Goal: Information Seeking & Learning: Understand process/instructions

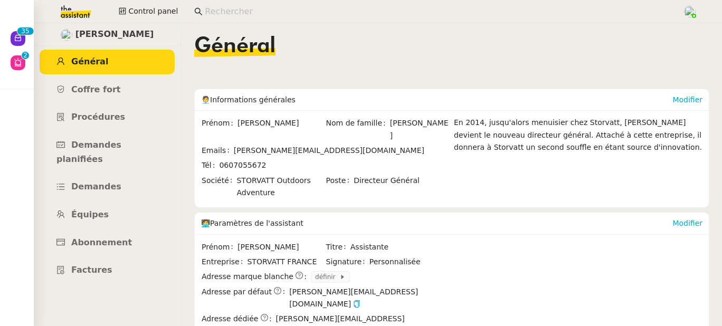
click at [231, 7] on input at bounding box center [438, 12] width 467 height 14
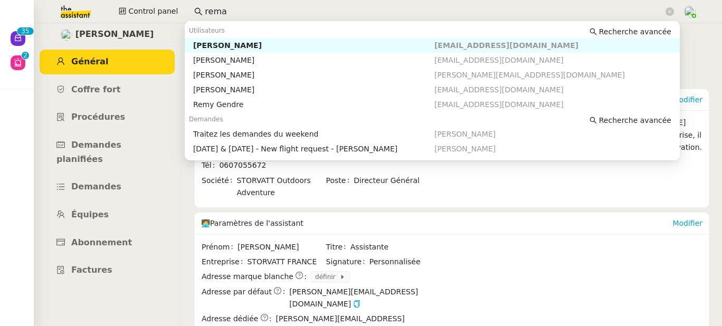
click at [262, 46] on div "Réma Ngaiboye" at bounding box center [313, 46] width 241 height 10
type input "rema"
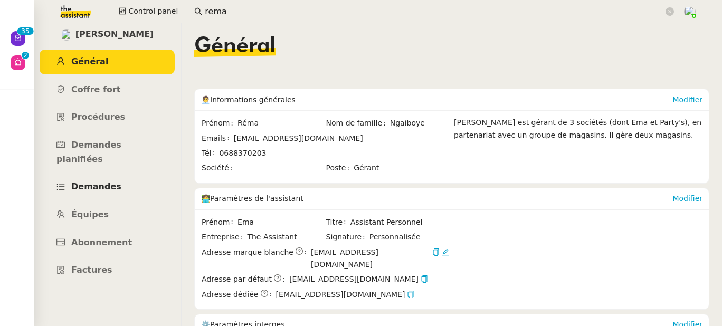
click at [99, 182] on span "Demandes" at bounding box center [96, 187] width 50 height 10
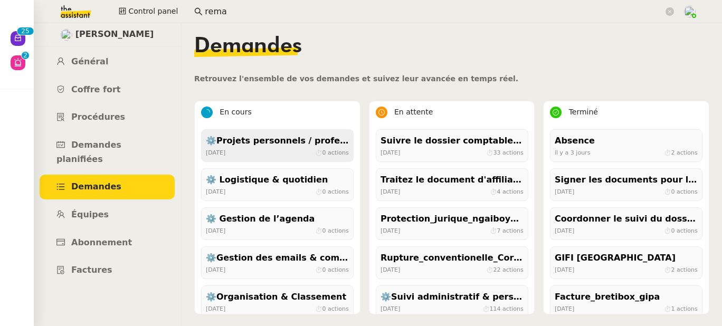
click at [267, 153] on div "il y a 10 jours ⏱ 0 actions" at bounding box center [277, 153] width 143 height 10
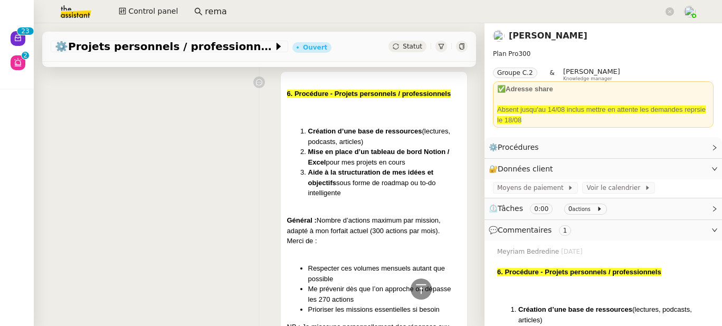
scroll to position [357, 0]
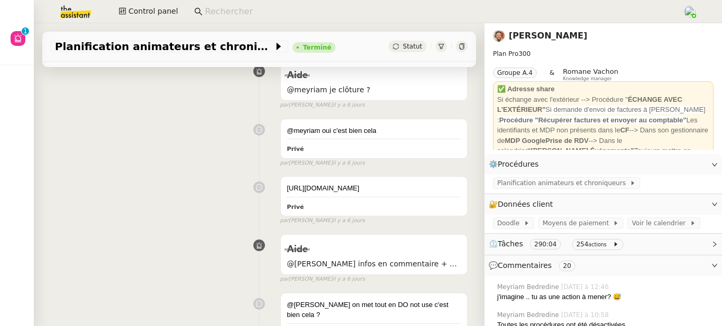
scroll to position [83, 0]
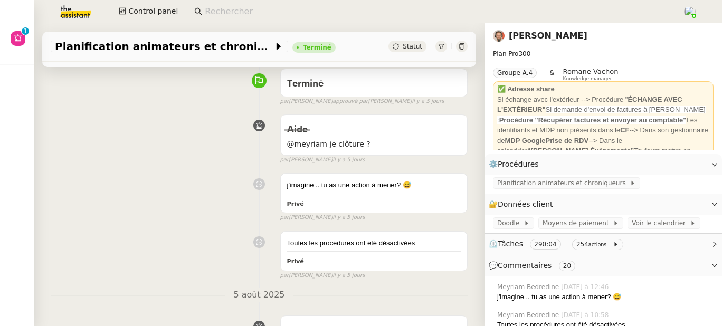
click at [235, 14] on input at bounding box center [438, 12] width 467 height 14
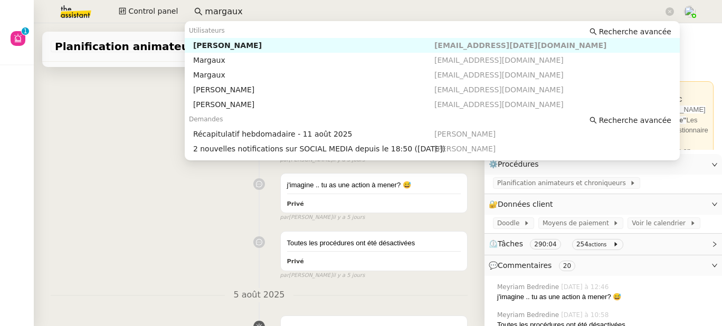
click at [249, 45] on div "Margaux Ducat" at bounding box center [313, 46] width 241 height 10
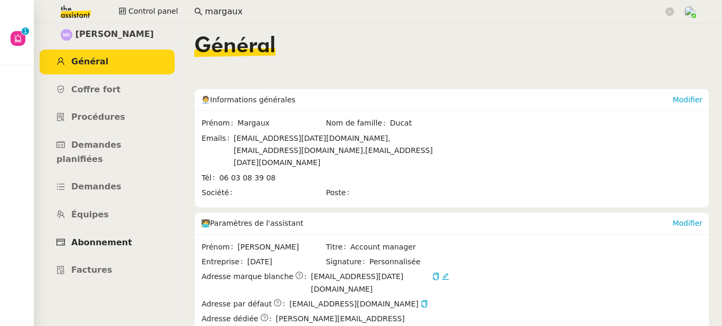
click at [127, 231] on link "Abonnement" at bounding box center [107, 243] width 135 height 25
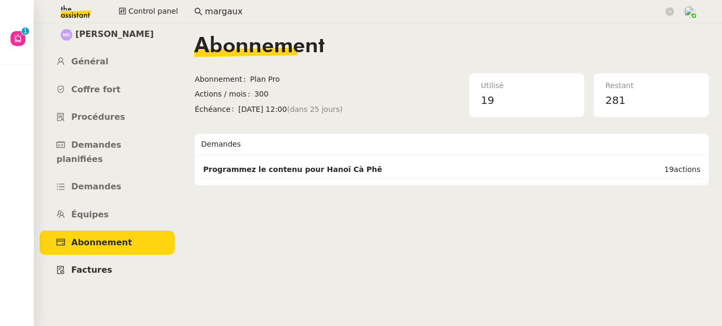
click at [87, 266] on link "Factures" at bounding box center [107, 270] width 135 height 25
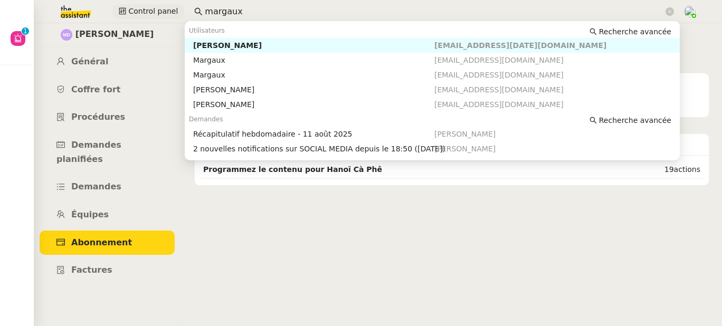
drag, startPoint x: 233, startPoint y: 11, endPoint x: 173, endPoint y: 13, distance: 59.7
click at [173, 13] on div "Control panel margaux" at bounding box center [360, 11] width 669 height 23
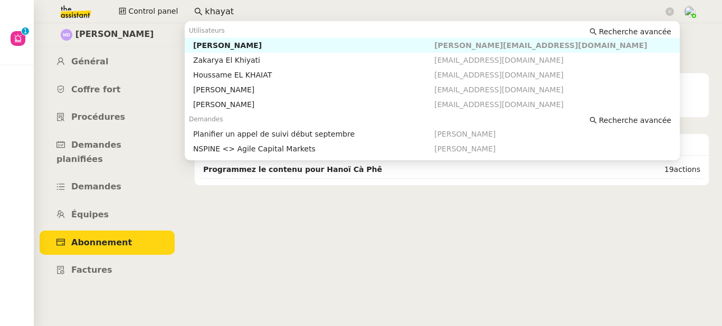
click at [200, 44] on div "Michael Khayat" at bounding box center [313, 46] width 241 height 10
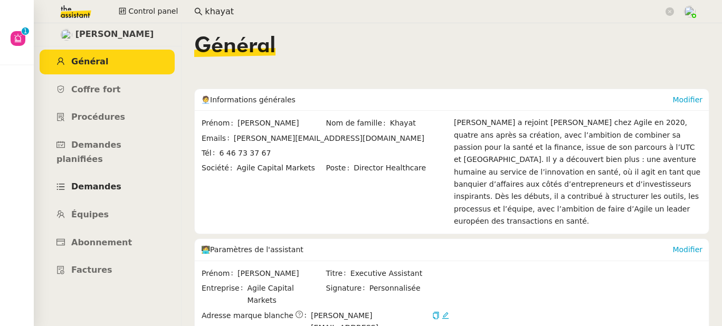
click at [102, 182] on span "Demandes" at bounding box center [96, 187] width 50 height 10
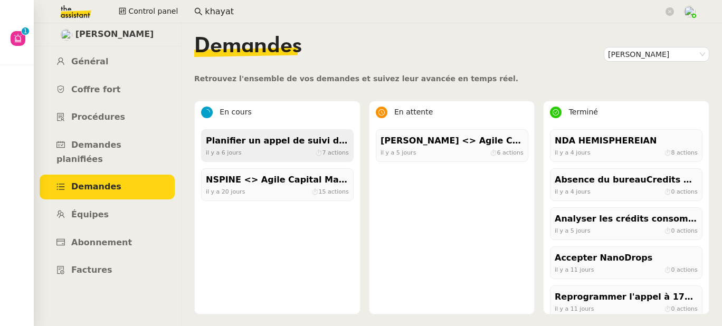
click at [289, 146] on div "Planifier un appel de suivi début septembre" at bounding box center [277, 141] width 143 height 14
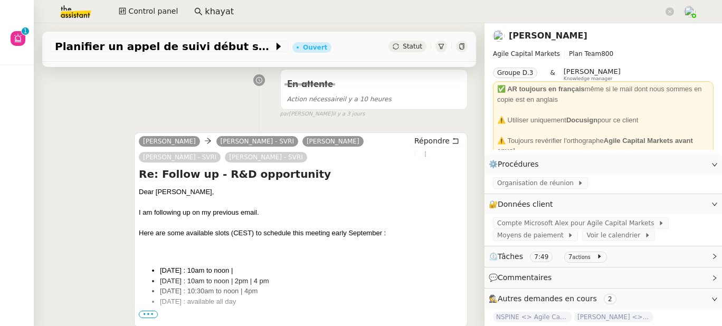
scroll to position [217, 0]
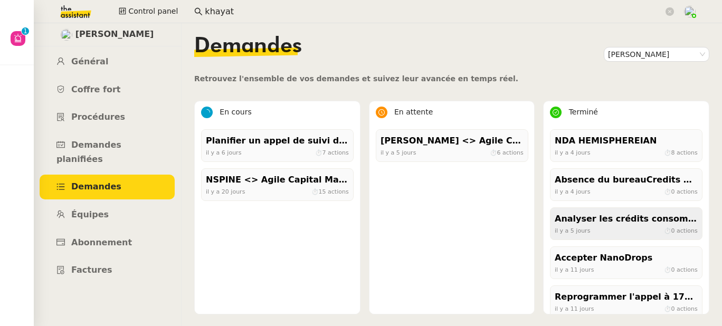
click at [637, 214] on div "Analyser les crédits consommés et non-utilisés" at bounding box center [626, 219] width 143 height 14
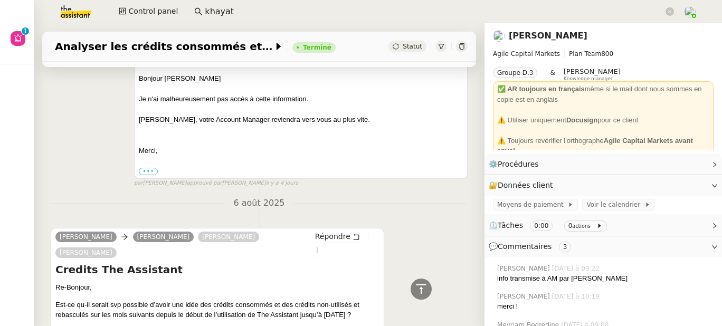
scroll to position [445, 0]
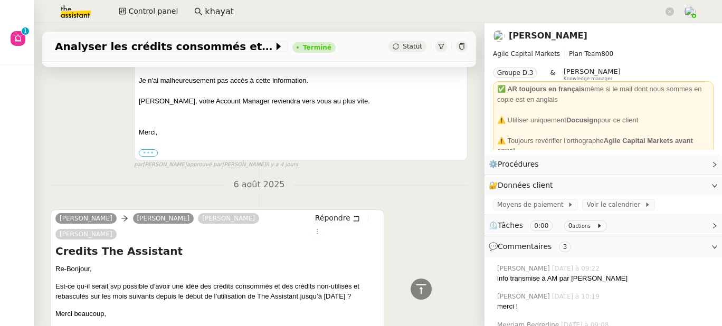
click at [143, 150] on label "•••" at bounding box center [148, 152] width 19 height 7
click at [0, 0] on input "•••" at bounding box center [0, 0] width 0 height 0
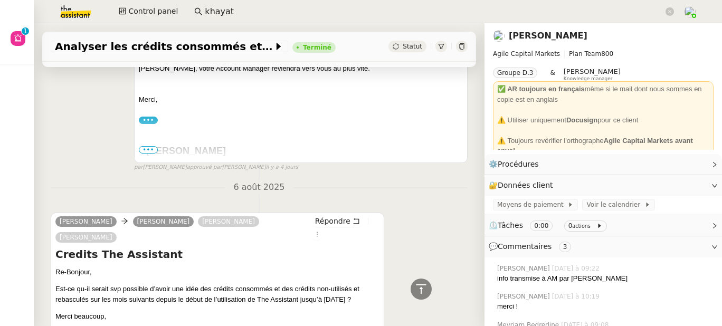
scroll to position [539, 0]
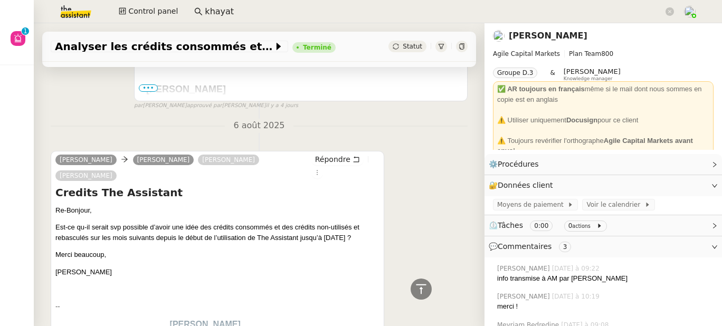
click at [151, 86] on span "•••" at bounding box center [148, 87] width 19 height 7
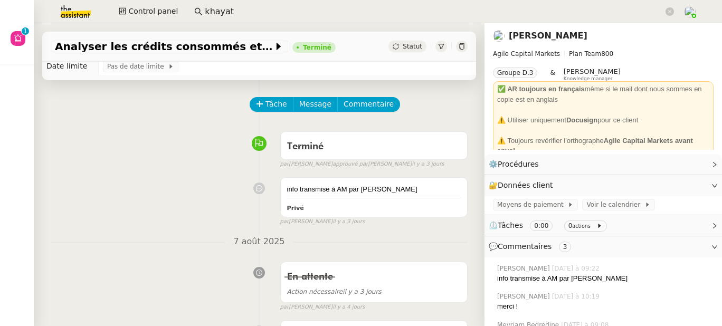
scroll to position [71, 0]
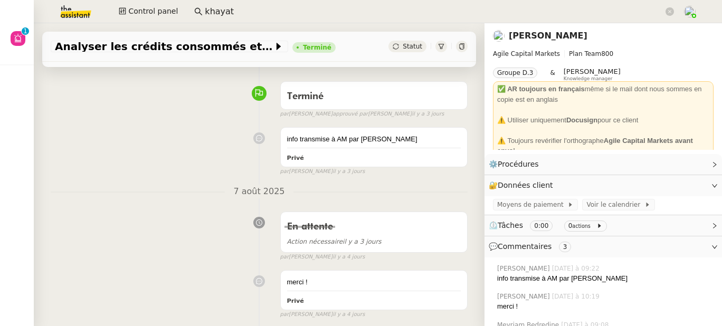
click at [540, 38] on link "Michael Khayat" at bounding box center [548, 36] width 79 height 10
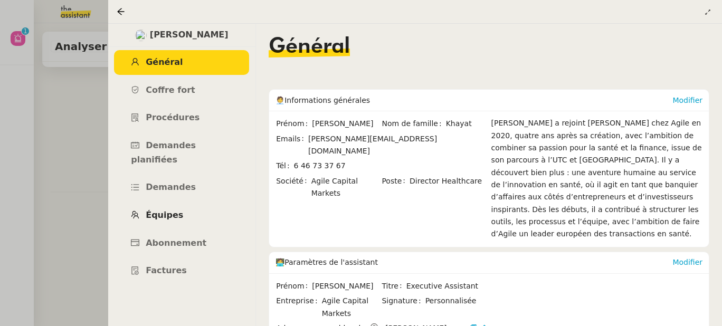
click at [179, 203] on link "Équipes" at bounding box center [181, 215] width 135 height 25
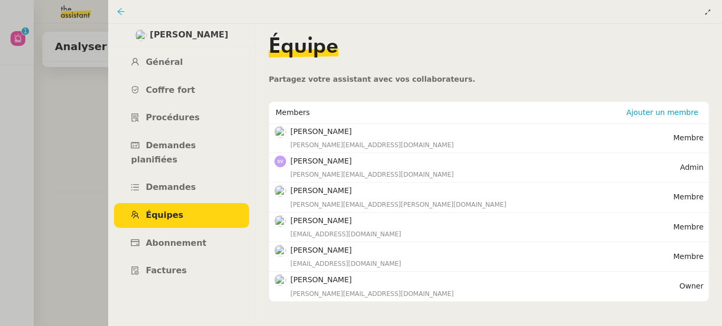
click at [121, 11] on icon at bounding box center [121, 11] width 8 height 8
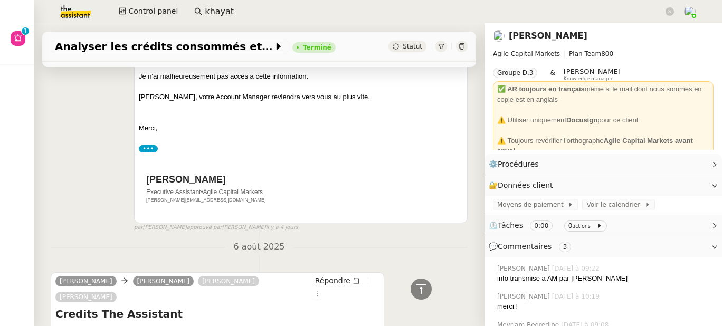
scroll to position [640, 0]
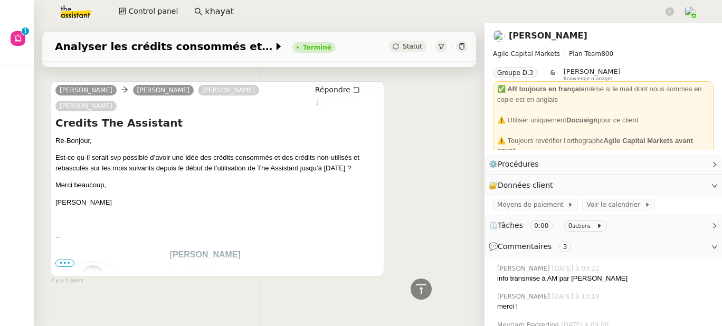
click at [65, 260] on span "•••" at bounding box center [64, 263] width 19 height 7
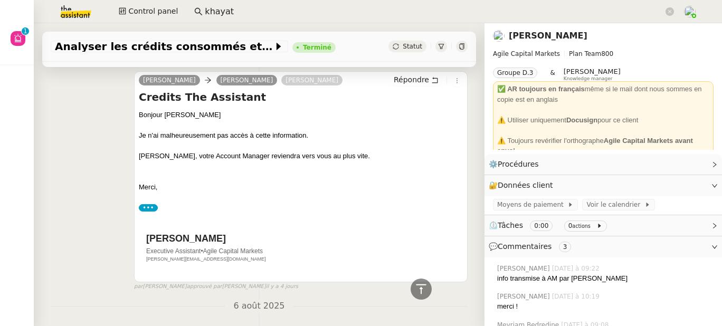
scroll to position [384, 0]
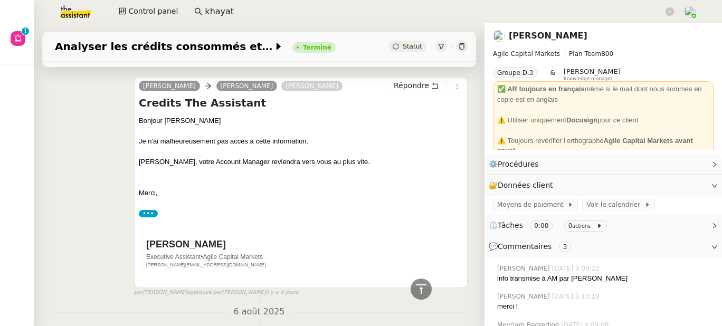
click at [145, 213] on label "•••" at bounding box center [148, 213] width 19 height 7
click at [0, 0] on input "•••" at bounding box center [0, 0] width 0 height 0
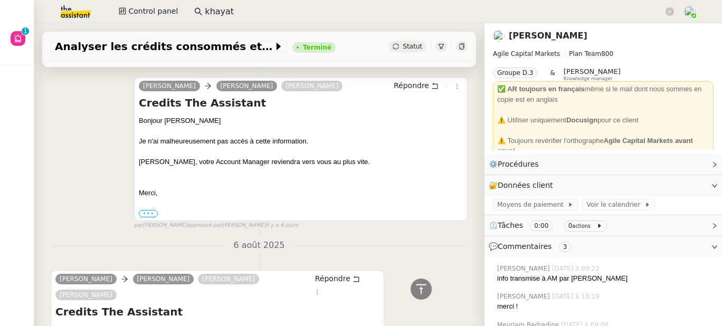
click at [145, 213] on label "•••" at bounding box center [148, 213] width 19 height 7
click at [0, 0] on input "•••" at bounding box center [0, 0] width 0 height 0
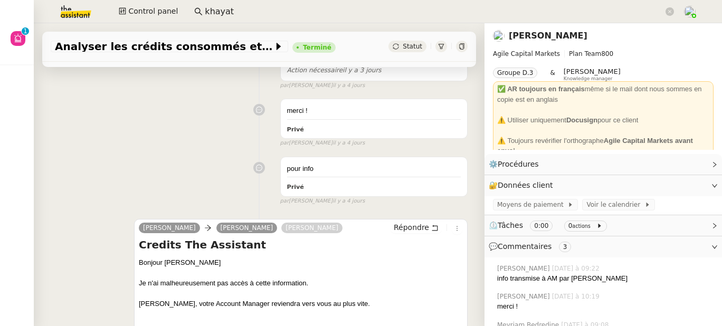
scroll to position [178, 0]
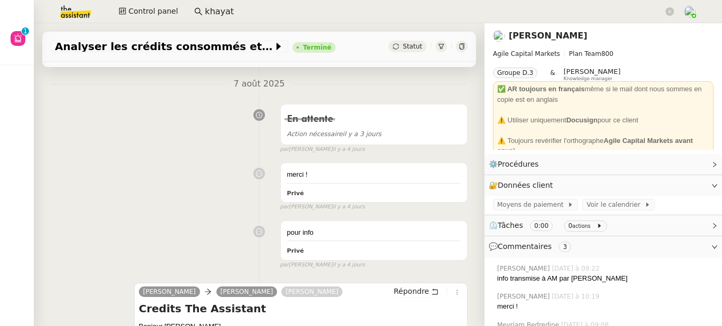
click at [459, 44] on icon at bounding box center [461, 46] width 5 height 6
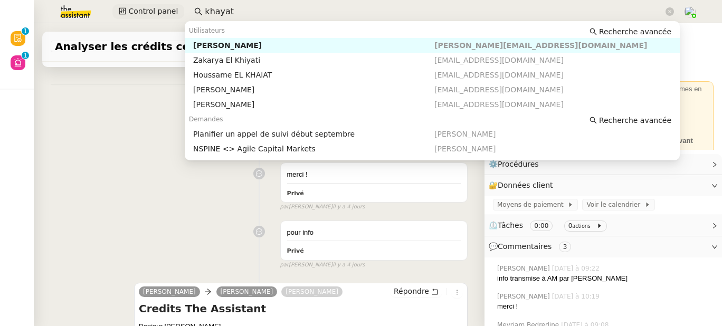
click at [176, 10] on div "Control panel khayat" at bounding box center [360, 11] width 669 height 23
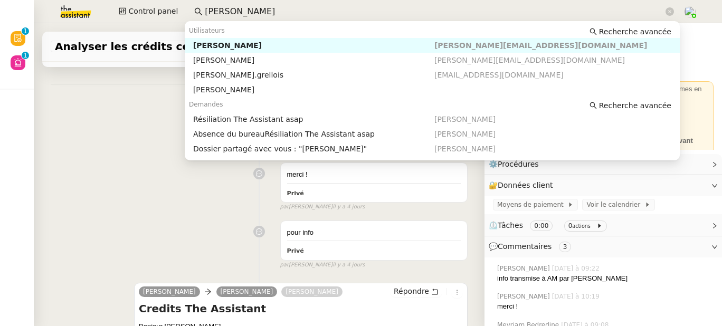
click at [215, 49] on div "[PERSON_NAME]" at bounding box center [313, 46] width 241 height 10
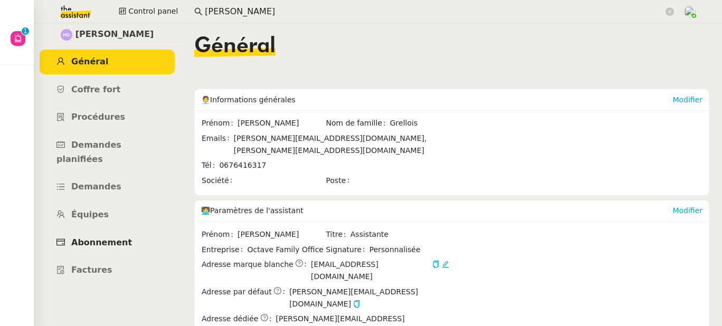
click at [114, 238] on span "Abonnement" at bounding box center [101, 243] width 61 height 10
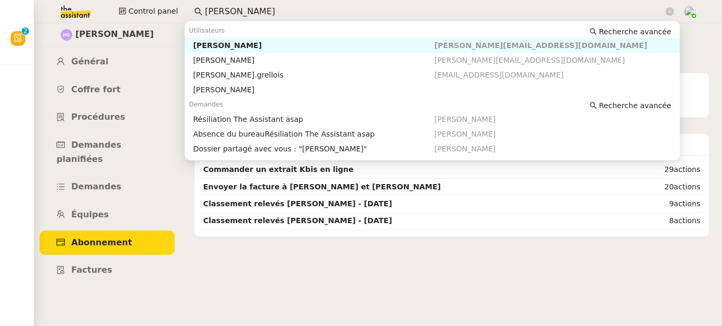
drag, startPoint x: 268, startPoint y: 10, endPoint x: 186, endPoint y: 6, distance: 81.4
click at [188, 6] on nz-input-group "henri grellois" at bounding box center [433, 12] width 491 height 16
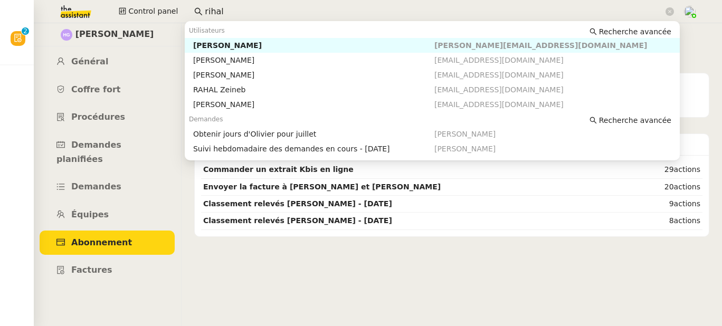
click at [215, 45] on div "Juliette Rihal" at bounding box center [313, 46] width 241 height 10
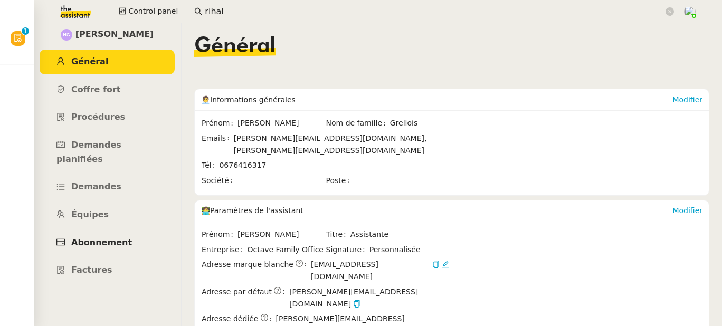
click at [105, 238] on span "Abonnement" at bounding box center [101, 243] width 61 height 10
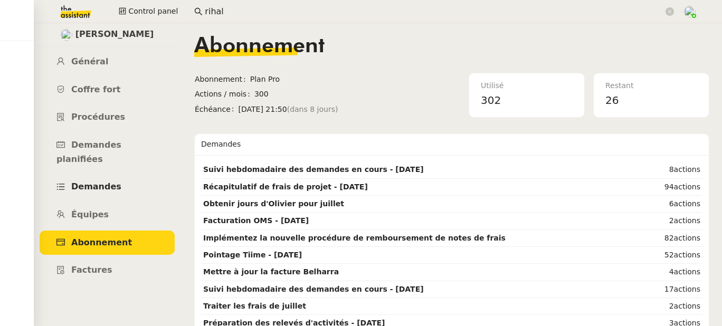
click at [91, 182] on span "Demandes" at bounding box center [96, 187] width 50 height 10
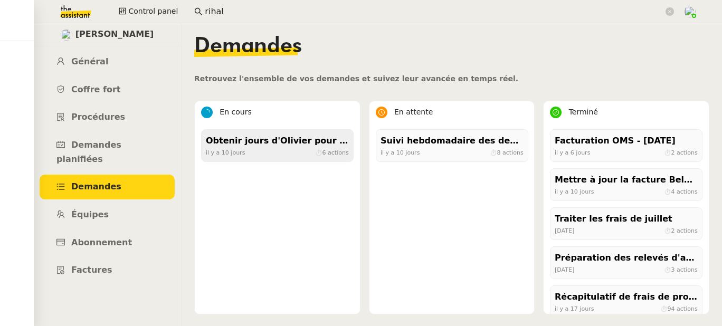
click at [296, 152] on div "il y a 10 jours ⏱ 6 actions" at bounding box center [277, 153] width 143 height 10
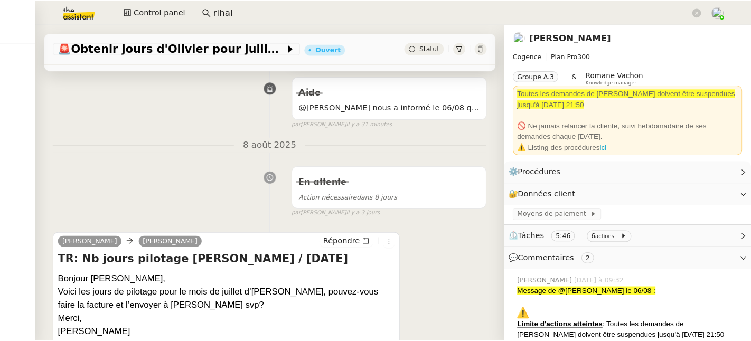
scroll to position [180, 0]
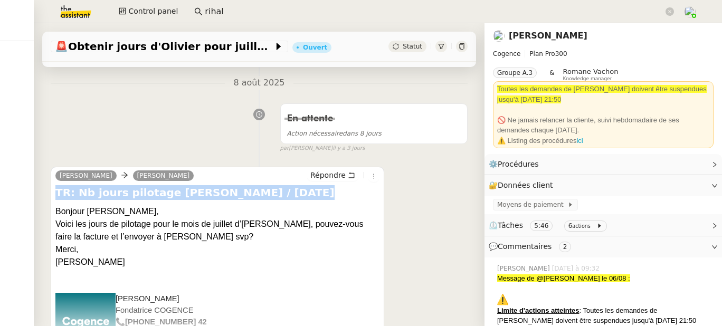
drag, startPoint x: 258, startPoint y: 192, endPoint x: 53, endPoint y: 192, distance: 204.8
click at [53, 192] on div "Juliette Rihal Louise Répondre TR: Nb jours pilotage Olivier / Juillet 2025 Bon…" at bounding box center [218, 256] width 334 height 179
copy h4 "TR: Nb jours pilotage Olivier / Juillet 2025"
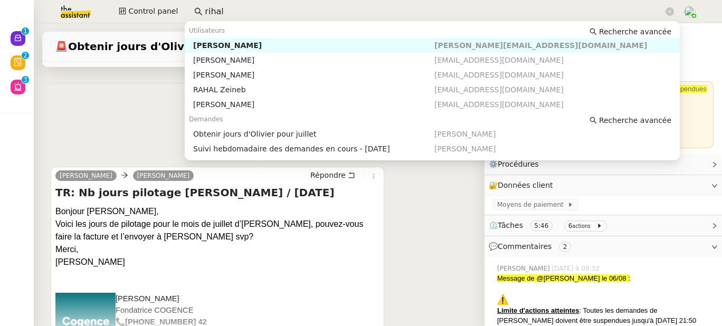
drag, startPoint x: 196, startPoint y: 7, endPoint x: 190, endPoint y: 7, distance: 6.3
click at [189, 7] on nz-input-group "rihal" at bounding box center [433, 12] width 491 height 16
click at [204, 42] on div "Henri Grellois" at bounding box center [313, 46] width 241 height 10
type input "grelloi"
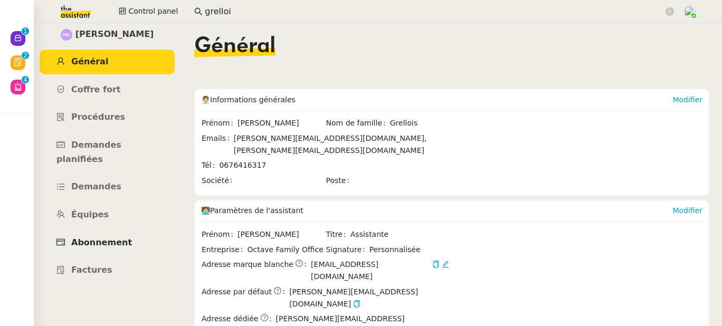
click at [109, 238] on span "Abonnement" at bounding box center [101, 243] width 61 height 10
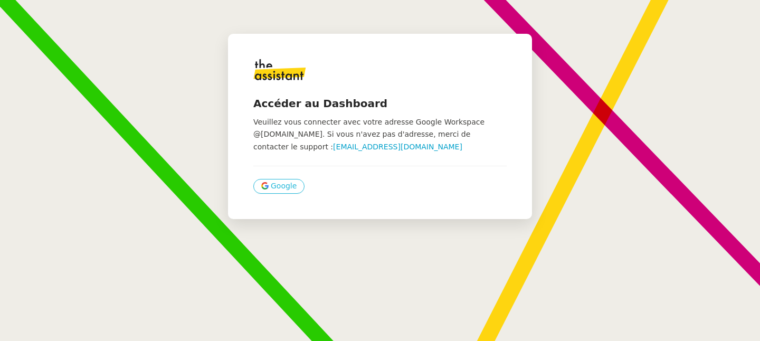
click at [279, 188] on span "Google" at bounding box center [284, 186] width 26 height 12
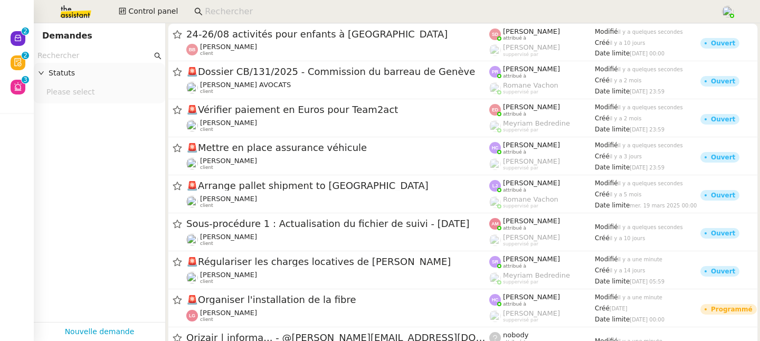
click at [264, 13] on input at bounding box center [457, 12] width 505 height 14
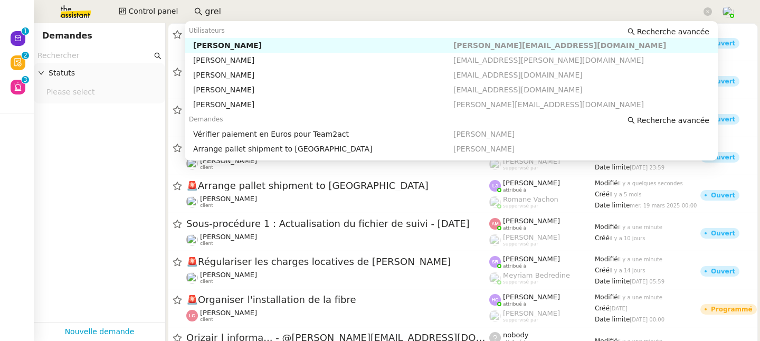
click at [266, 47] on div "Henri Grellois" at bounding box center [323, 46] width 260 height 10
type input "grel"
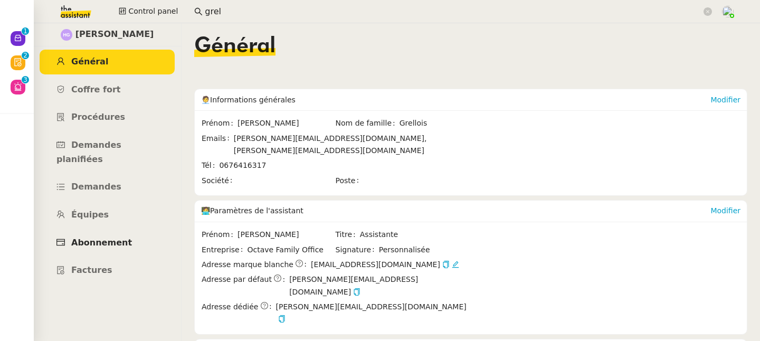
click at [121, 238] on span "Abonnement" at bounding box center [101, 243] width 61 height 10
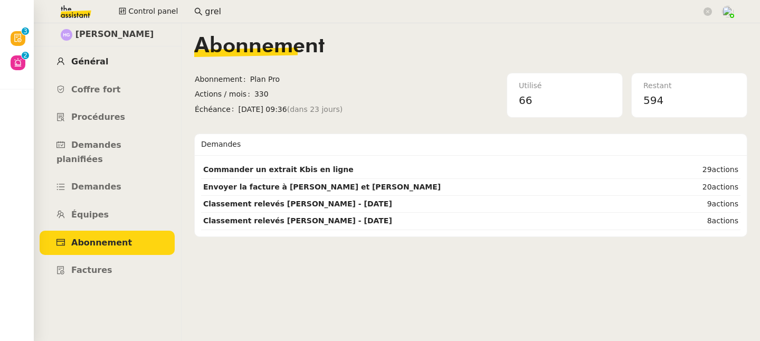
click at [96, 63] on span "Général" at bounding box center [89, 61] width 37 height 10
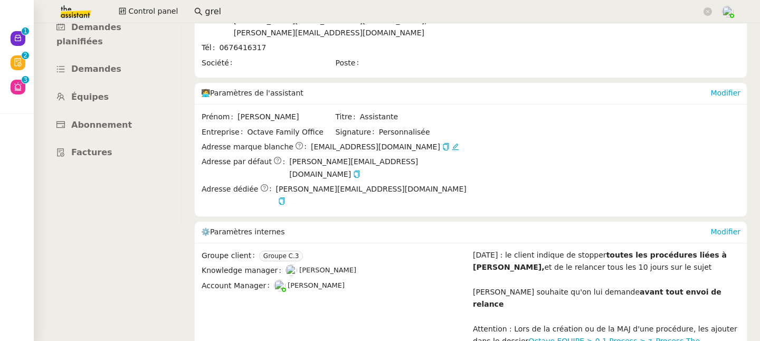
scroll to position [180, 0]
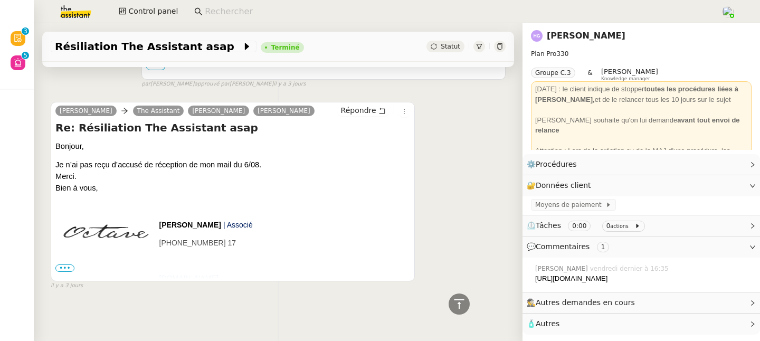
scroll to position [376, 0]
click at [64, 264] on span "•••" at bounding box center [64, 267] width 19 height 7
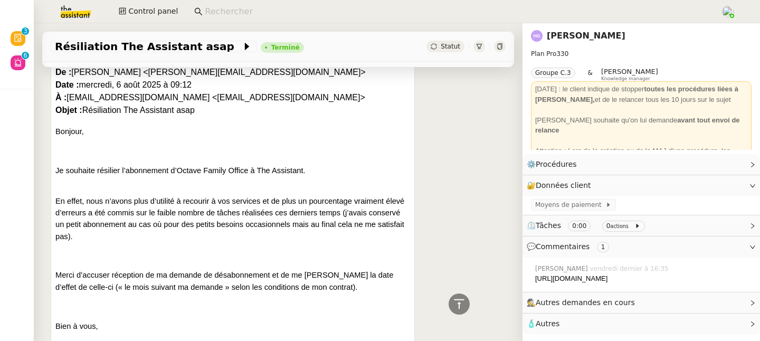
scroll to position [813, 0]
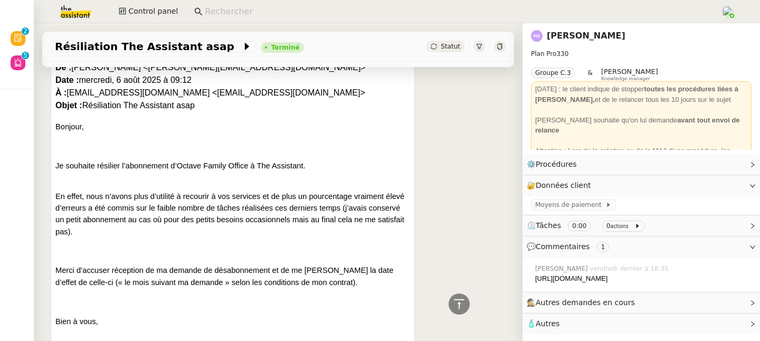
drag, startPoint x: 298, startPoint y: 210, endPoint x: 297, endPoint y: 241, distance: 31.1
click at [297, 238] on p "En effet, nous n’avons plus d’utilité à recourir à vos services et de plus un p…" at bounding box center [232, 208] width 355 height 59
copy span "un pourcentage vraiment élevé d’erreurs a été commis sur le faible nombre de tâ…"
click at [222, 14] on input at bounding box center [457, 12] width 505 height 14
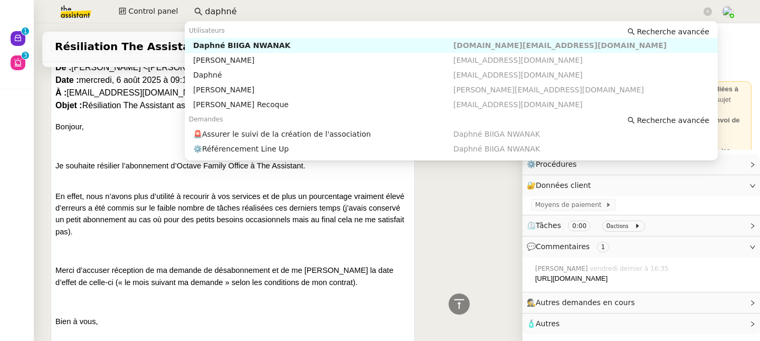
click at [234, 48] on div "Daphné BIIGA NWANAK" at bounding box center [323, 46] width 260 height 10
type input "daphné"
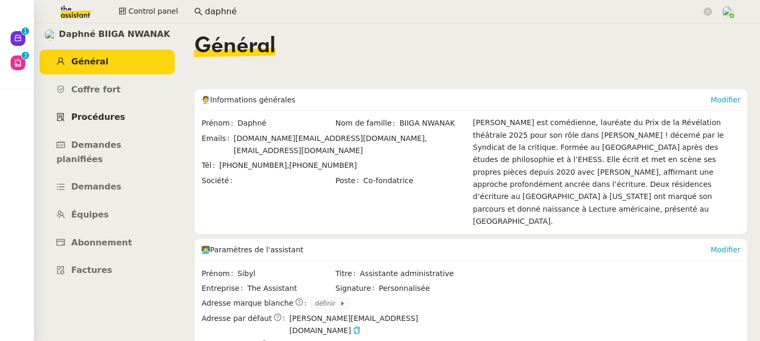
click at [97, 118] on span "Procédures" at bounding box center [98, 117] width 54 height 10
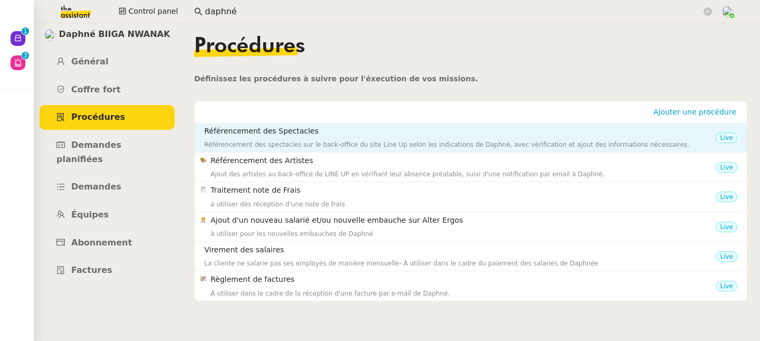
click at [260, 137] on h4 "Référencement des Spectacles" at bounding box center [459, 131] width 511 height 12
